Goal: Navigation & Orientation: Find specific page/section

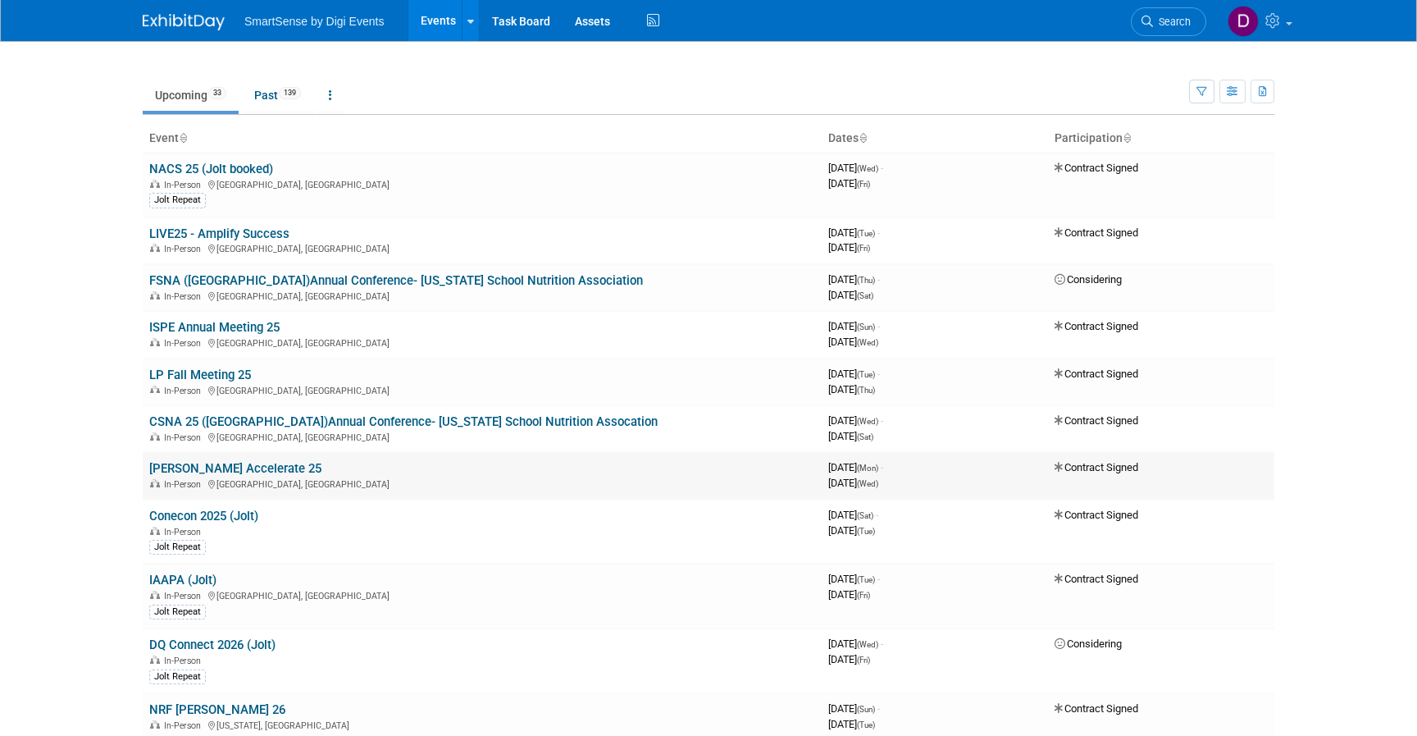
click at [176, 467] on link "[PERSON_NAME] Accelerate 25" at bounding box center [235, 468] width 172 height 15
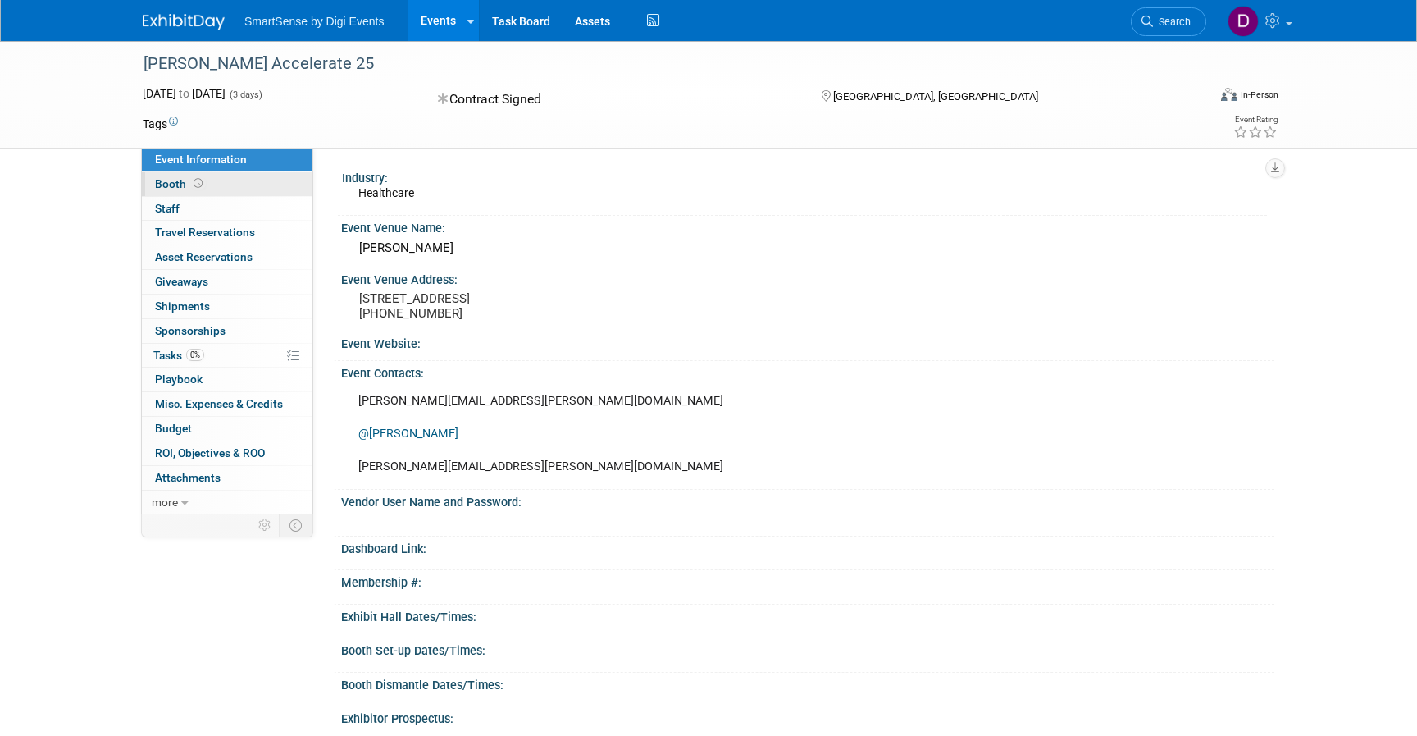
click at [178, 187] on span "Booth" at bounding box center [180, 183] width 51 height 13
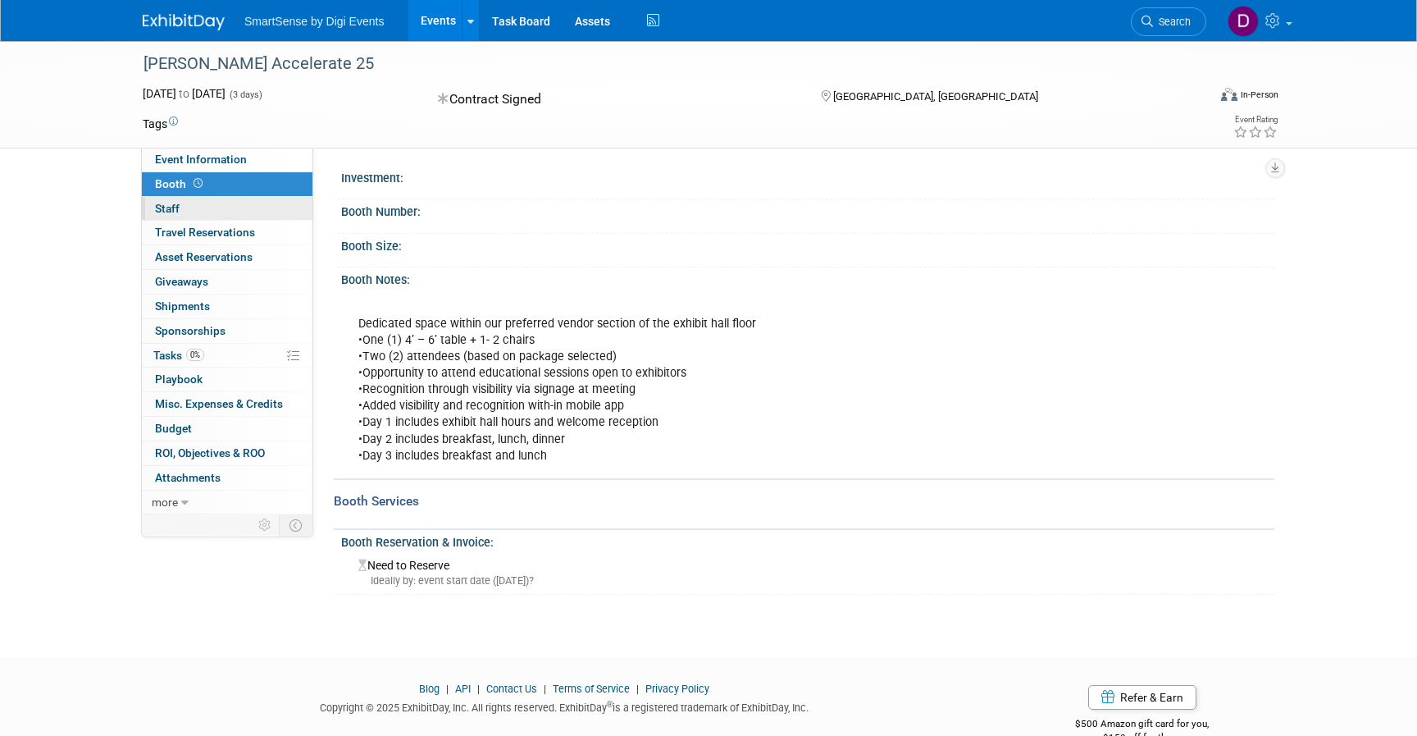
click at [175, 208] on span "Staff 0" at bounding box center [167, 208] width 25 height 13
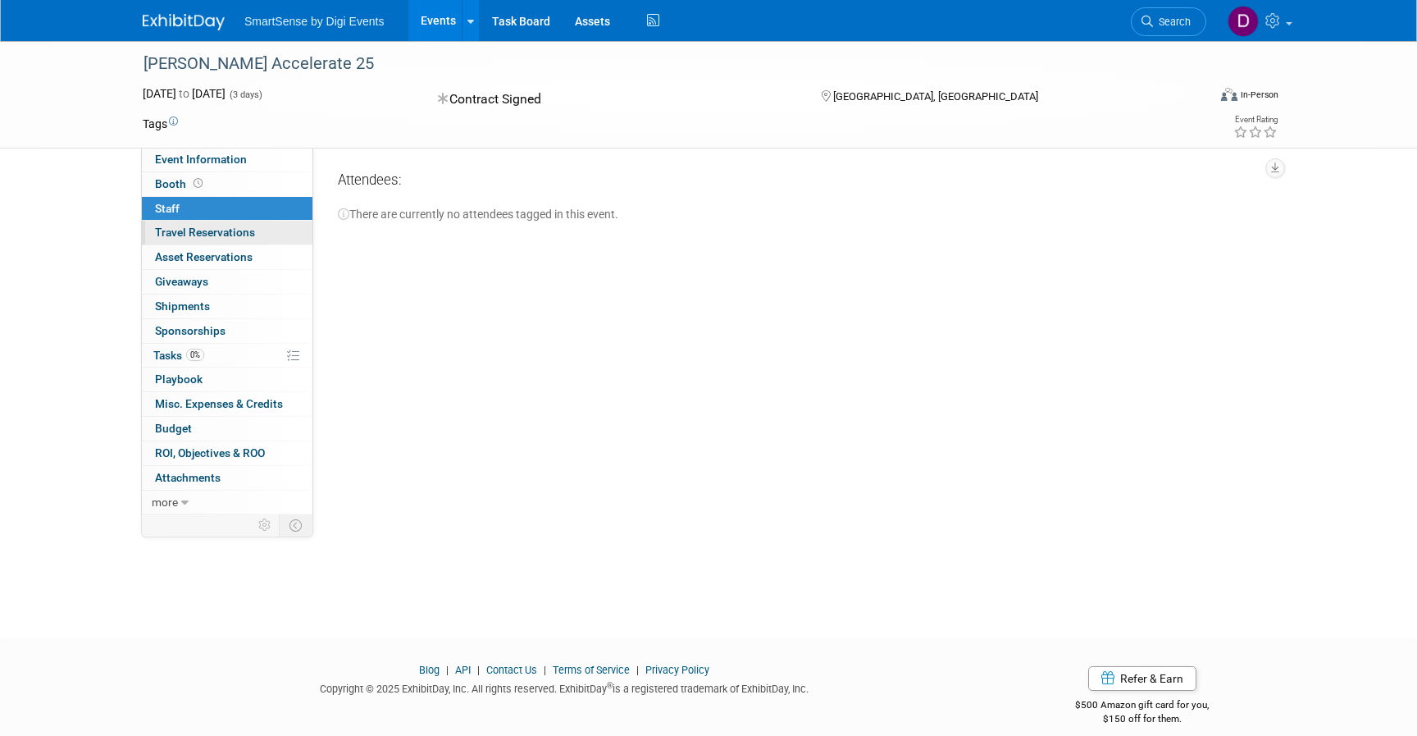
click at [175, 222] on link "0 Travel Reservations 0" at bounding box center [227, 233] width 171 height 24
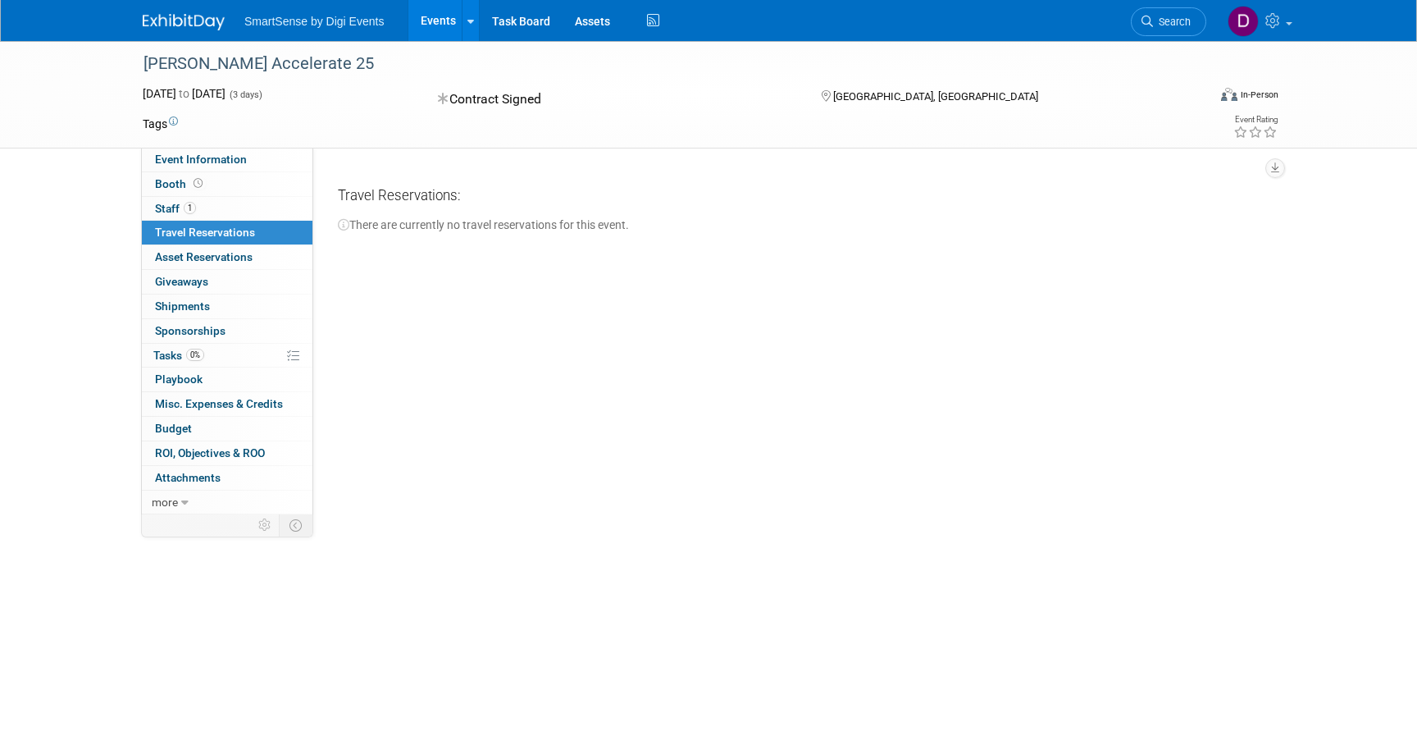
click at [178, 29] on img at bounding box center [184, 22] width 82 height 16
